Goal: Task Accomplishment & Management: Manage account settings

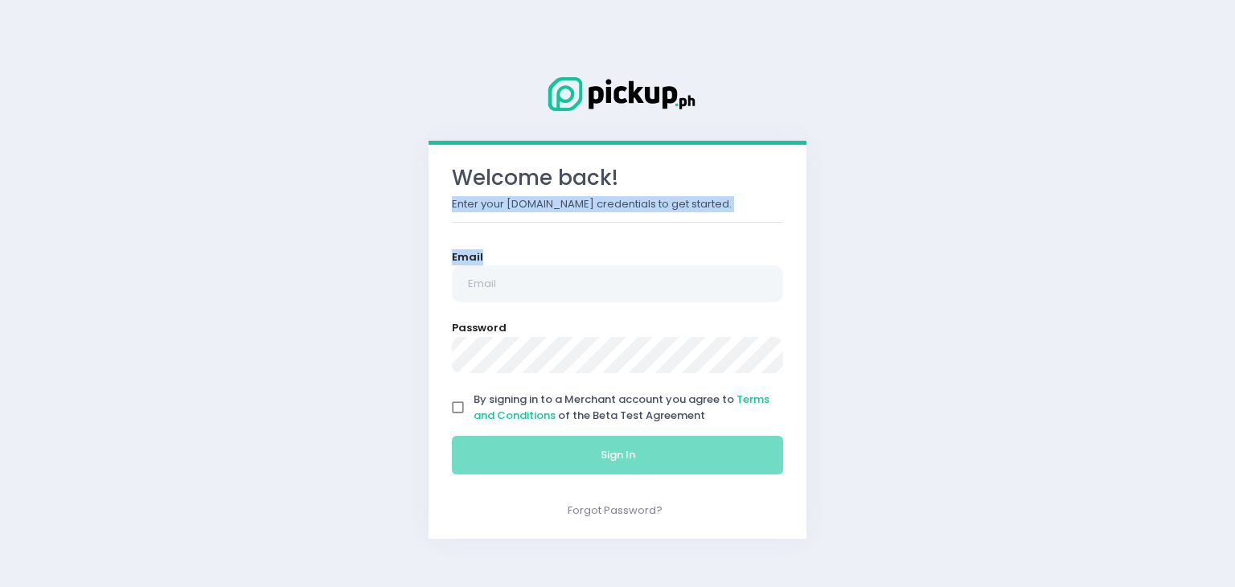
drag, startPoint x: 605, startPoint y: 211, endPoint x: 582, endPoint y: 285, distance: 77.3
click at [582, 285] on div "Welcome back! Enter your [DOMAIN_NAME] credentials to get started. Email Passwo…" at bounding box center [617, 342] width 378 height 394
click at [582, 285] on input "email" at bounding box center [617, 283] width 331 height 37
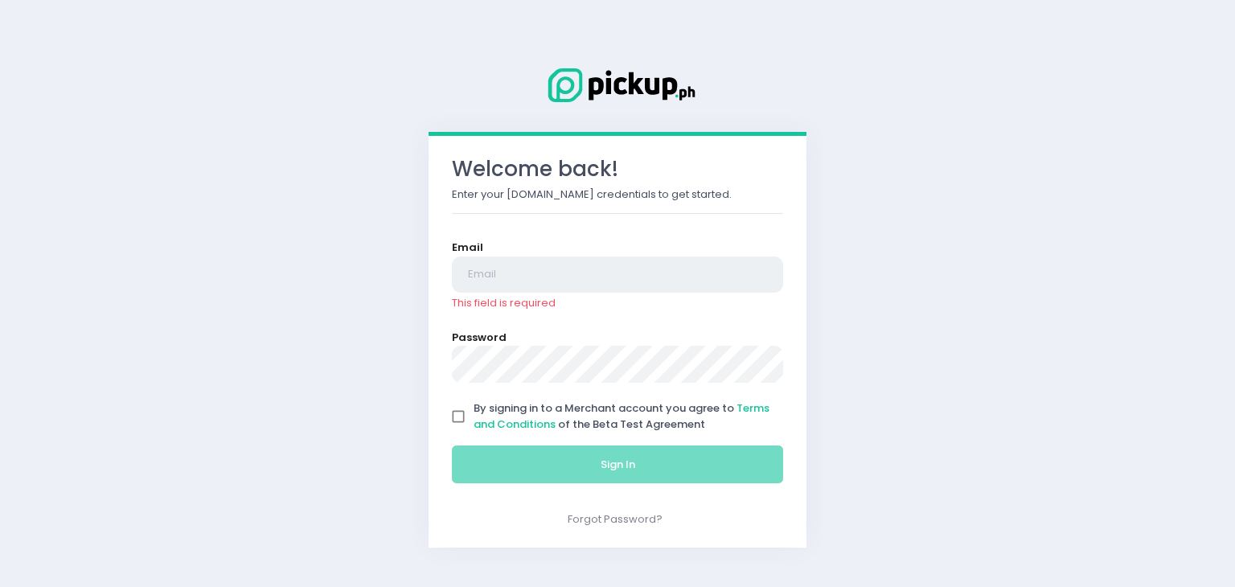
click at [536, 275] on input "email" at bounding box center [617, 274] width 331 height 37
type input "[EMAIL_ADDRESS][DOMAIN_NAME]"
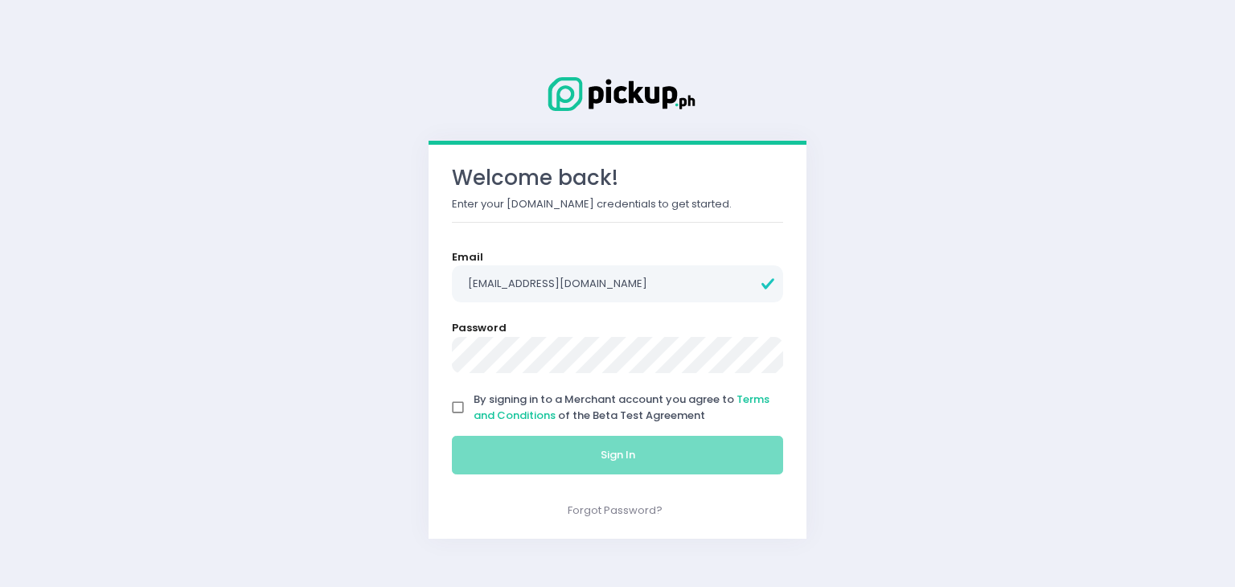
click at [460, 400] on input "By signing in to a Merchant account you agree to Terms and Conditions of the Be…" at bounding box center [458, 407] width 31 height 31
checkbox input "true"
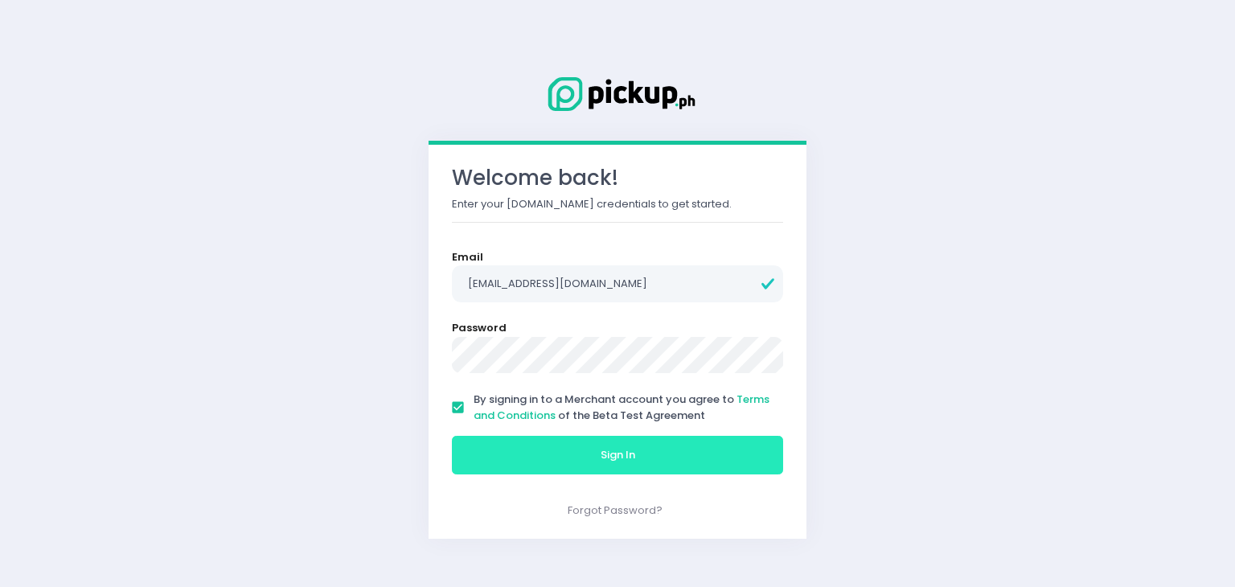
click at [535, 448] on button "Sign In" at bounding box center [617, 455] width 331 height 39
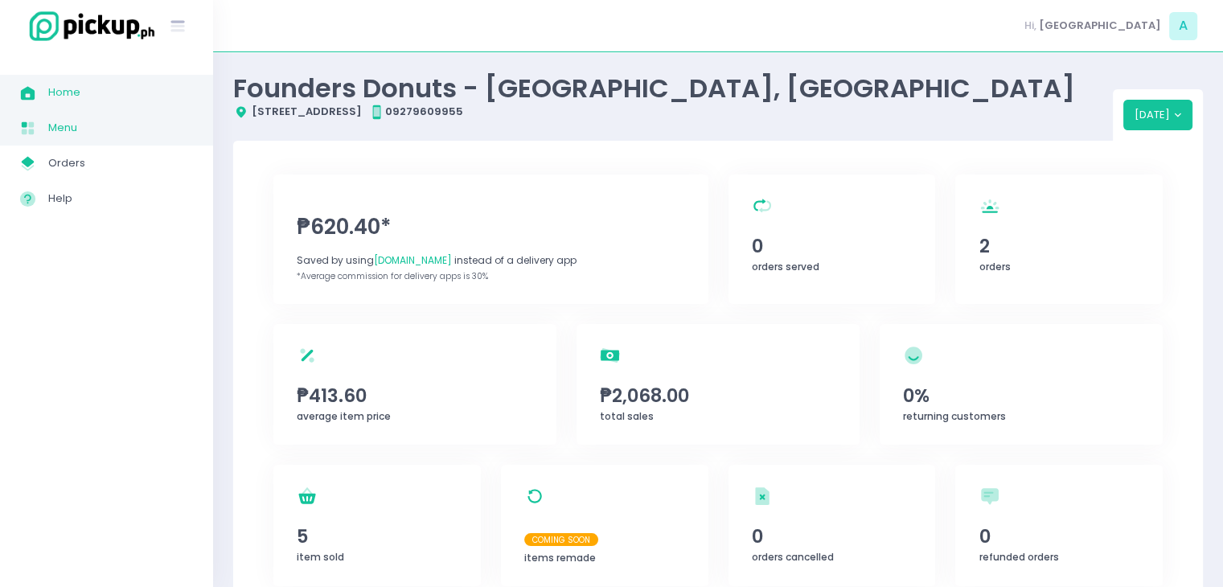
click at [92, 121] on span "Menu" at bounding box center [120, 127] width 145 height 21
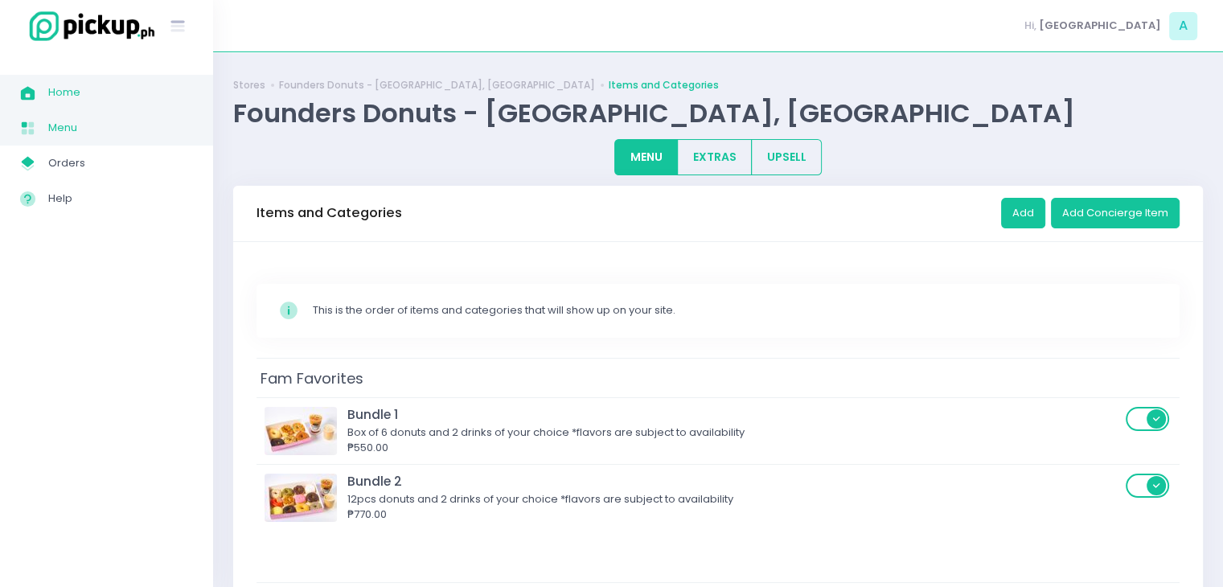
click at [107, 103] on link "Home Created with Sketch. Home" at bounding box center [106, 92] width 213 height 35
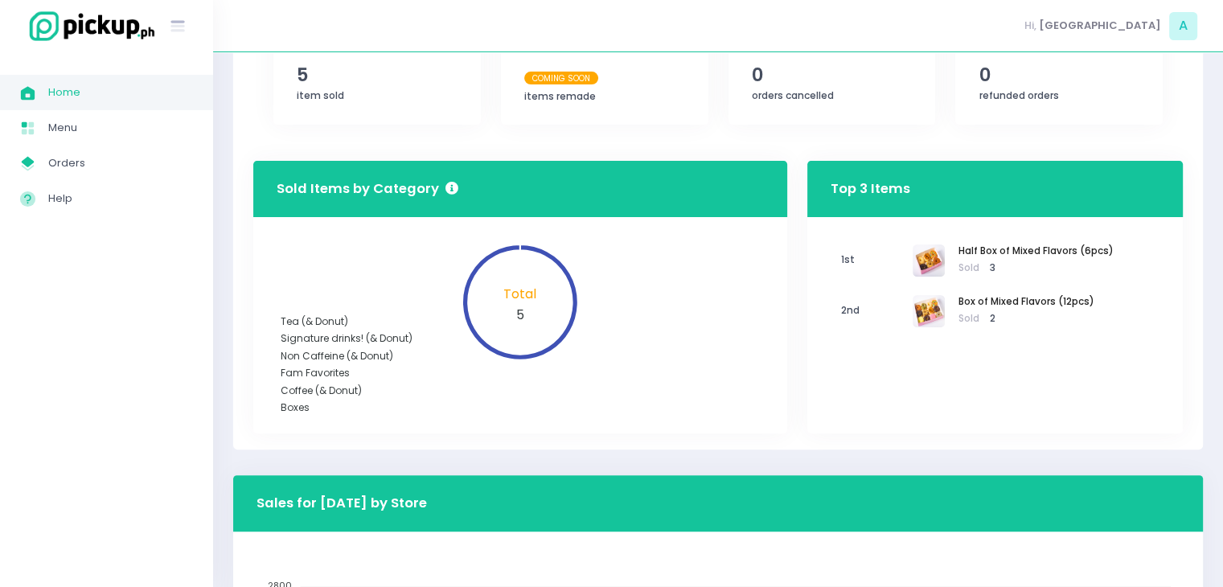
scroll to position [588, 0]
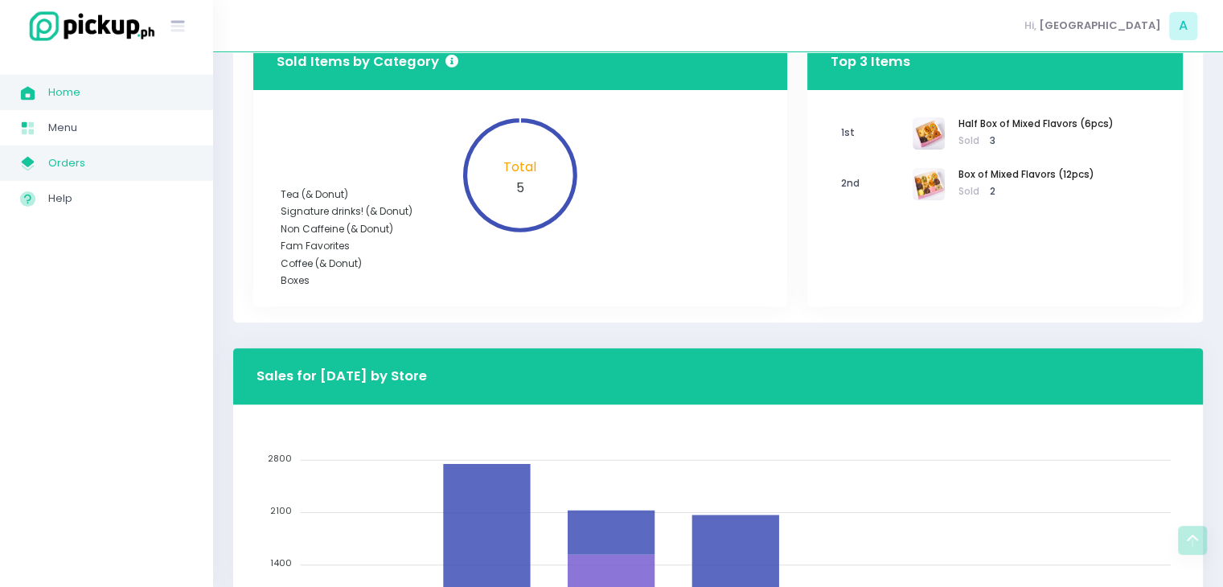
click at [113, 170] on span "Orders" at bounding box center [120, 163] width 145 height 21
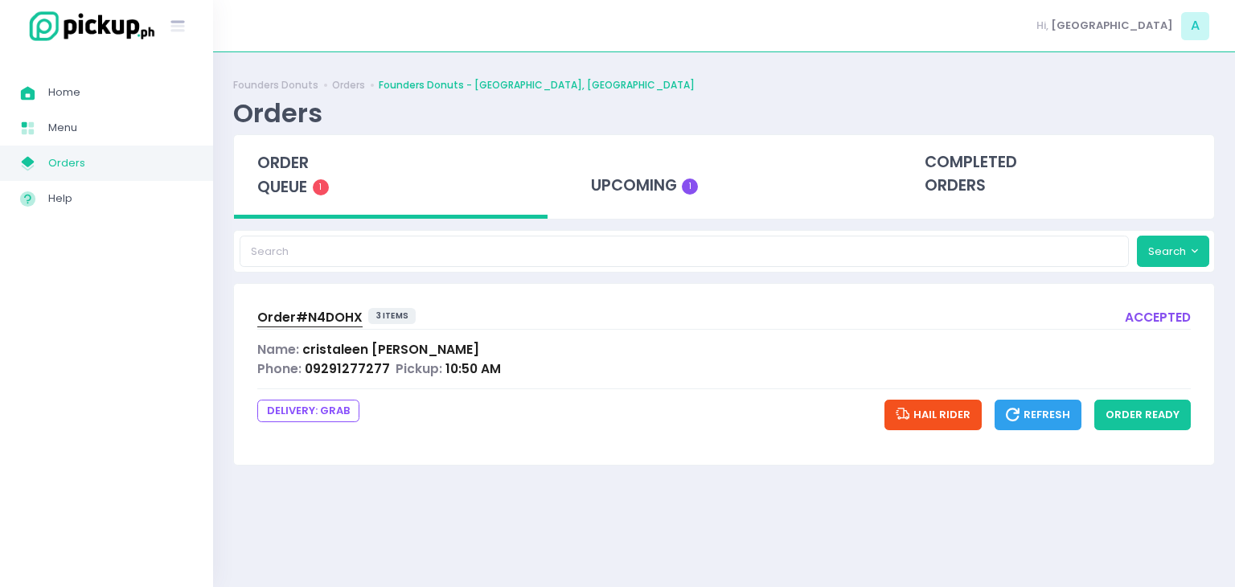
click at [285, 325] on div "Order# N4DOHX" at bounding box center [309, 317] width 105 height 19
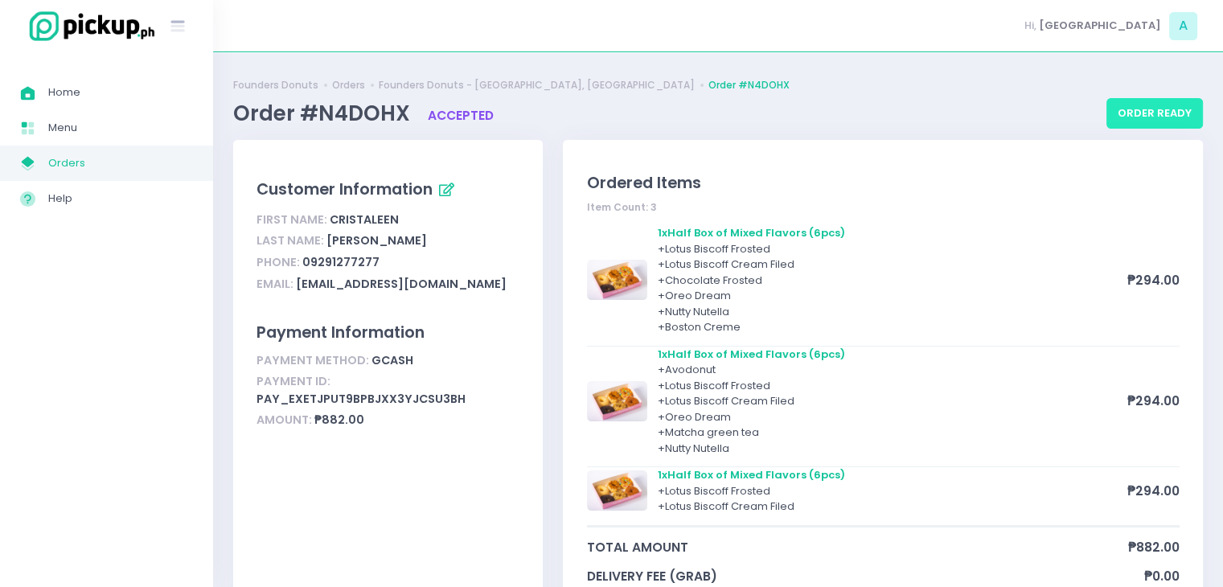
click at [1161, 117] on button "order ready" at bounding box center [1154, 113] width 96 height 31
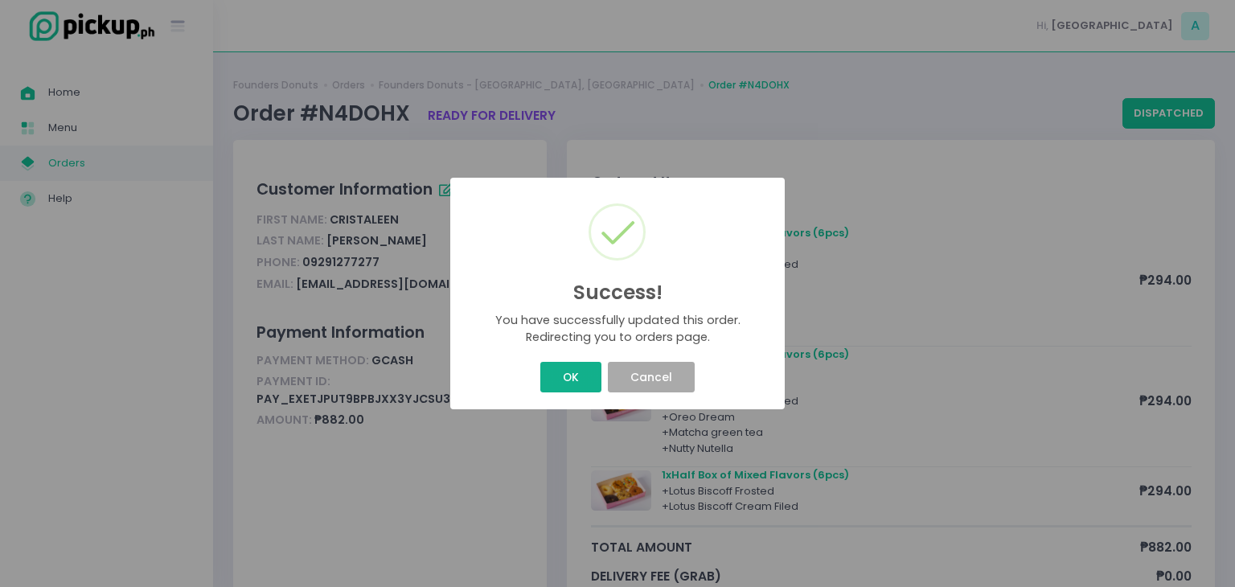
click at [563, 367] on button "OK" at bounding box center [570, 377] width 60 height 31
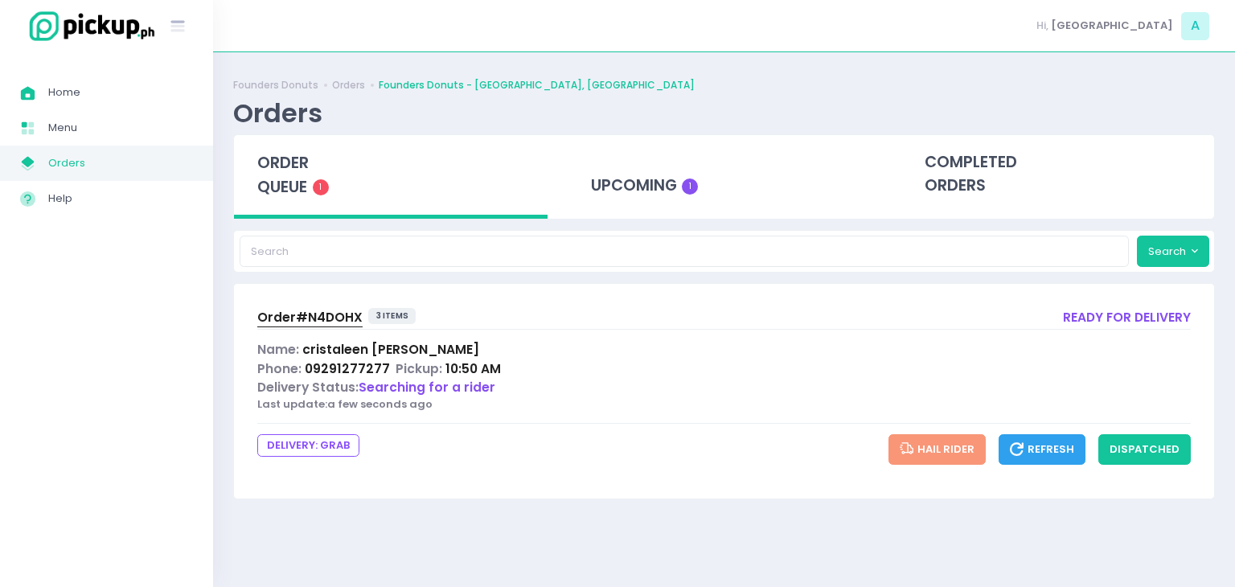
click at [334, 313] on span "Order# N4DOHX" at bounding box center [309, 317] width 105 height 17
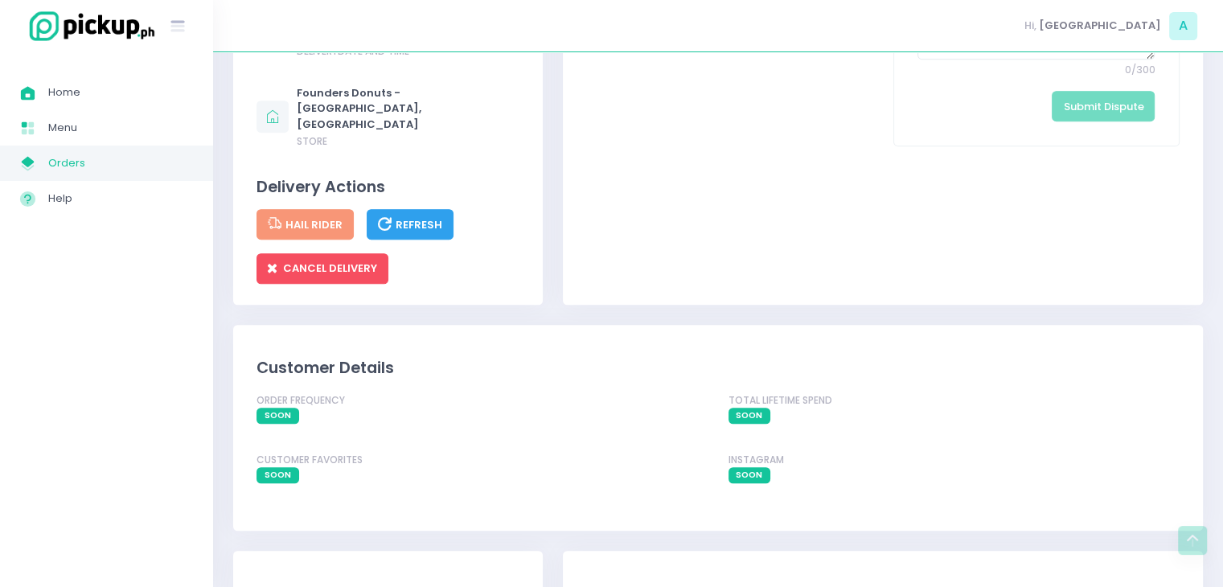
scroll to position [1429, 0]
